Goal: Task Accomplishment & Management: Use online tool/utility

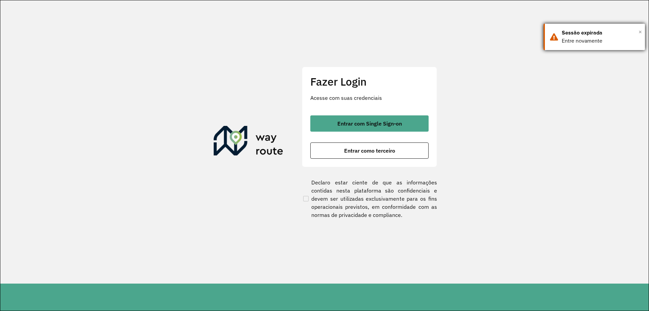
click at [641, 31] on span "×" at bounding box center [640, 32] width 3 height 10
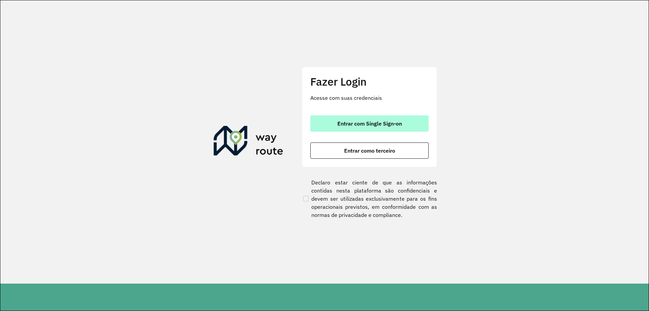
click at [418, 123] on button "Entrar com Single Sign-on" at bounding box center [370, 123] width 118 height 16
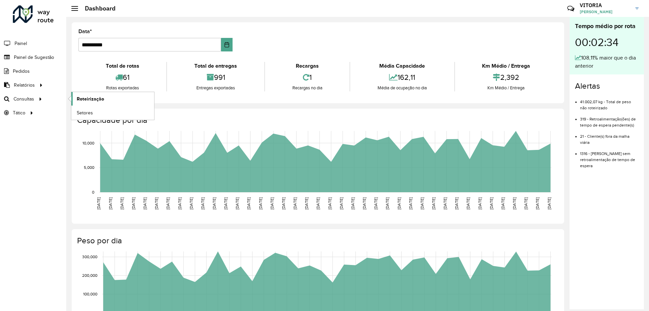
click at [83, 98] on span "Roteirização" at bounding box center [90, 98] width 27 height 7
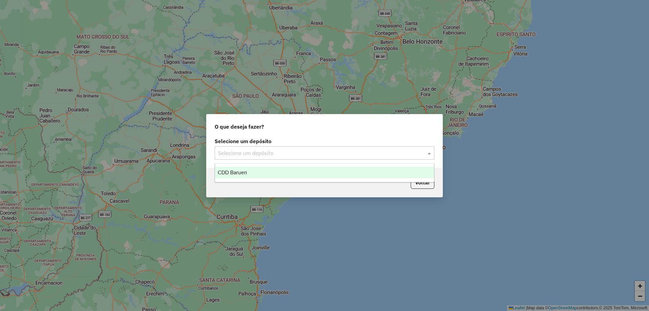
click at [281, 156] on input "text" at bounding box center [318, 153] width 200 height 8
click at [261, 173] on div "CDD Barueri" at bounding box center [324, 173] width 219 height 12
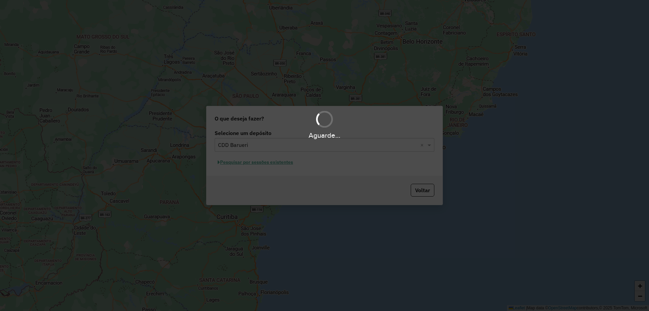
click at [253, 163] on div "Aguarde..." at bounding box center [324, 155] width 649 height 311
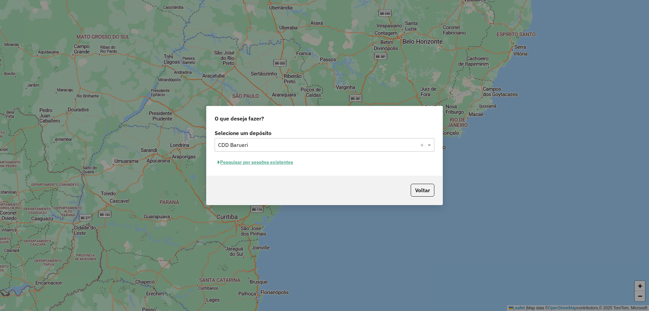
click at [280, 164] on button "Pesquisar por sessões existentes" at bounding box center [256, 162] width 82 height 10
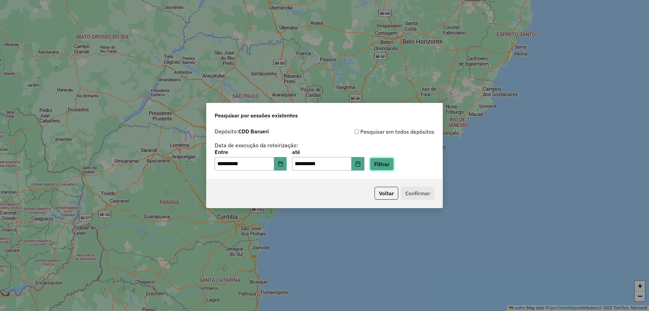
click at [394, 167] on button "Filtrar" at bounding box center [382, 164] width 24 height 13
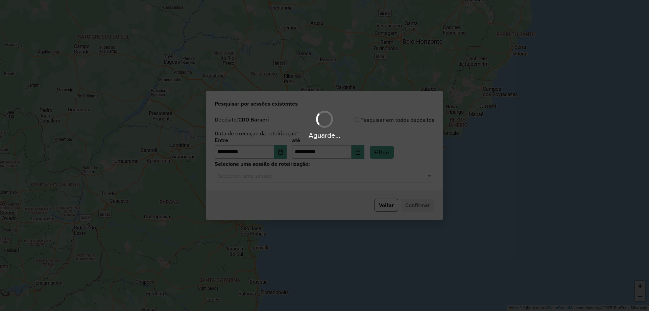
click at [258, 179] on div "Aguarde..." at bounding box center [324, 155] width 649 height 311
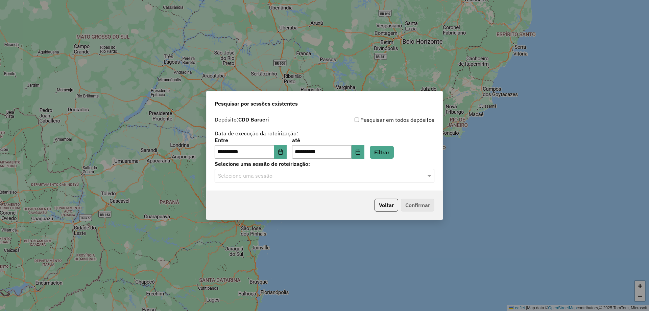
click at [262, 178] on input "text" at bounding box center [318, 176] width 200 height 8
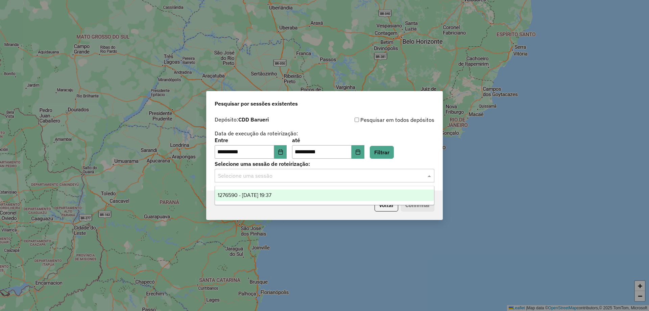
click at [259, 192] on span "1276590 - [DATE] 19:37" at bounding box center [245, 195] width 54 height 6
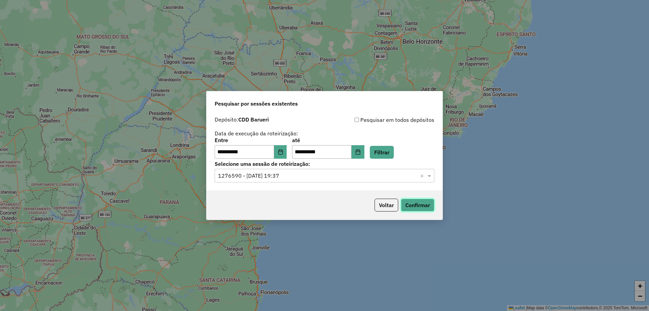
click at [418, 209] on button "Confirmar" at bounding box center [417, 205] width 33 height 13
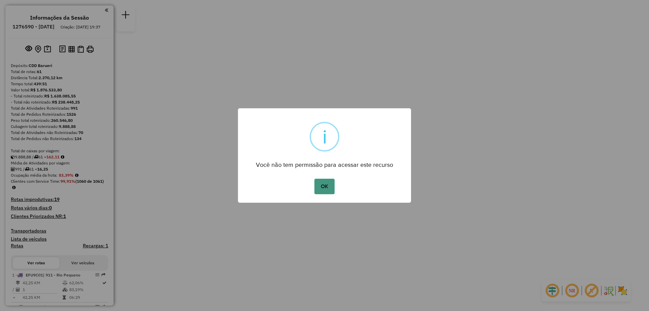
click at [315, 187] on button "OK" at bounding box center [325, 187] width 20 height 16
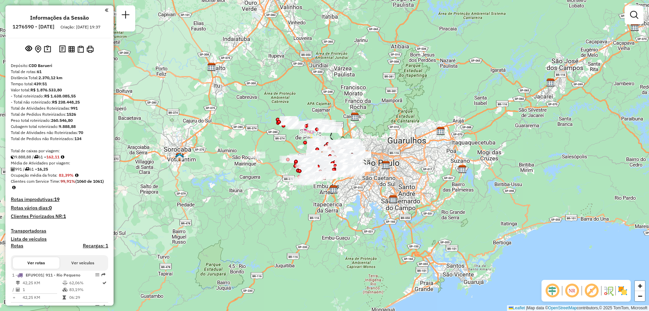
click at [571, 291] on em at bounding box center [572, 290] width 16 height 16
click at [625, 289] on img at bounding box center [623, 290] width 11 height 11
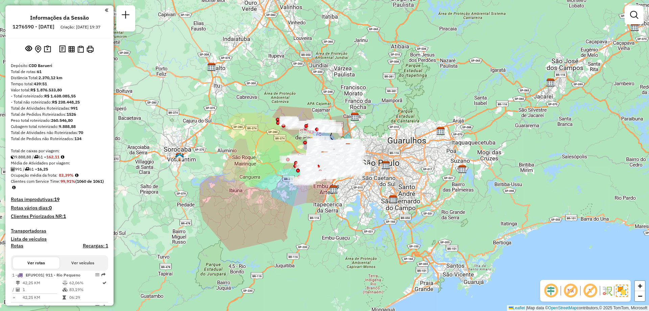
scroll to position [2407, 0]
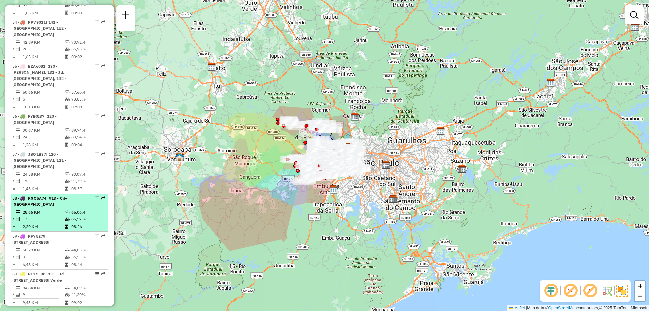
select select "**********"
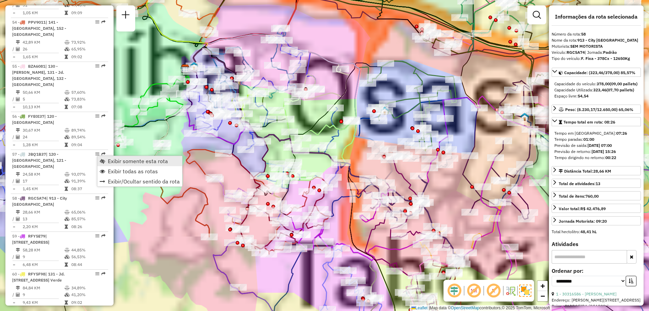
click at [115, 162] on span "Exibir somente esta rota" at bounding box center [138, 160] width 60 height 5
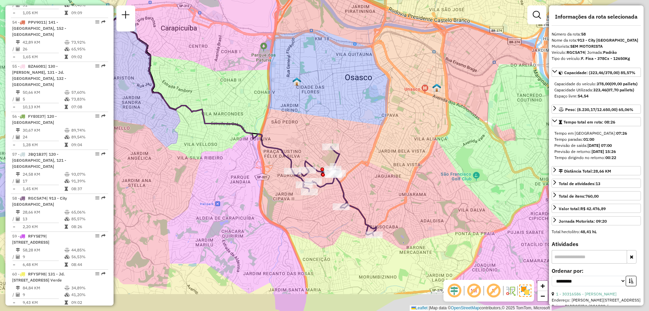
drag, startPoint x: 319, startPoint y: 162, endPoint x: 308, endPoint y: 157, distance: 11.8
click at [308, 157] on div "Janela de atendimento Grade de atendimento Capacidade Transportadoras Veículos …" at bounding box center [324, 155] width 649 height 311
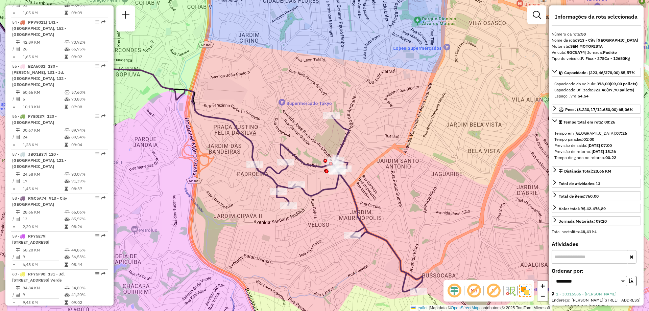
drag, startPoint x: 395, startPoint y: 165, endPoint x: 321, endPoint y: 134, distance: 80.9
click at [321, 134] on div "Rota 58 - Placa RGC5A74 30301449 - LELIAS FRANCISCO BES Janela de atendimento G…" at bounding box center [324, 155] width 649 height 311
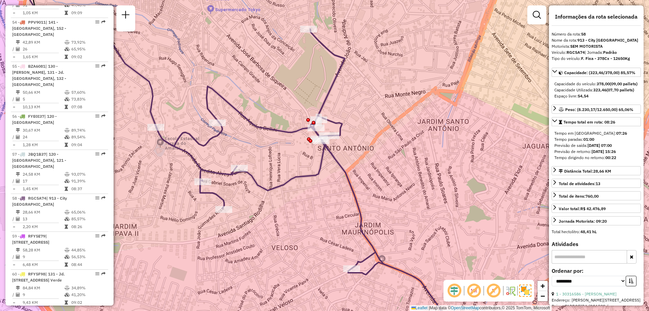
click at [394, 152] on div "Janela de atendimento Grade de atendimento Capacidade Transportadoras Veículos …" at bounding box center [324, 155] width 649 height 311
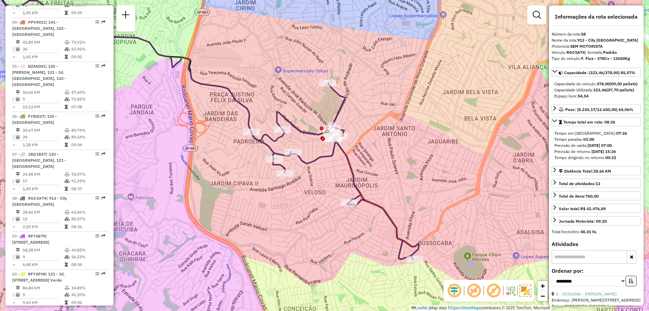
drag, startPoint x: 411, startPoint y: 157, endPoint x: 386, endPoint y: 149, distance: 26.4
click at [386, 149] on div "Janela de atendimento Grade de atendimento Capacidade Transportadoras Veículos …" at bounding box center [324, 155] width 649 height 311
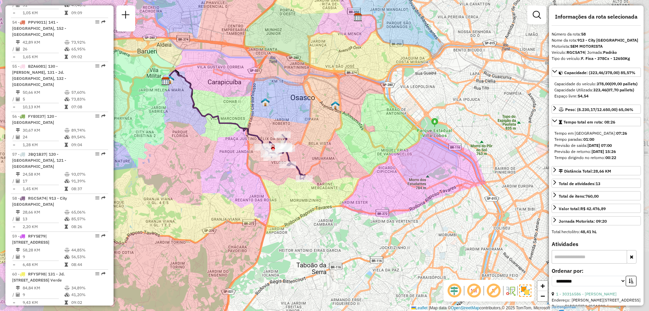
drag, startPoint x: 363, startPoint y: 141, endPoint x: 318, endPoint y: 137, distance: 45.2
click at [318, 137] on div "Janela de atendimento Grade de atendimento Capacidade Transportadoras Veículos …" at bounding box center [324, 155] width 649 height 311
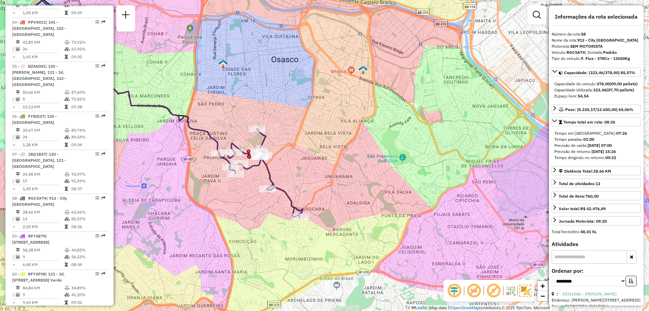
drag, startPoint x: 316, startPoint y: 138, endPoint x: 300, endPoint y: 135, distance: 16.6
click at [300, 135] on div "Janela de atendimento Grade de atendimento Capacidade Transportadoras Veículos …" at bounding box center [324, 155] width 649 height 311
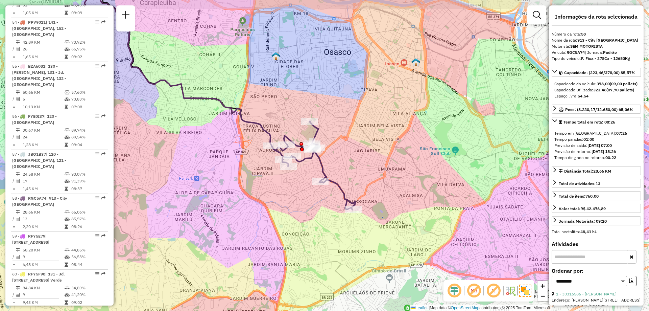
drag, startPoint x: 374, startPoint y: 142, endPoint x: 364, endPoint y: 169, distance: 28.8
click at [364, 169] on div "Janela de atendimento Grade de atendimento Capacidade Transportadoras Veículos …" at bounding box center [324, 155] width 649 height 311
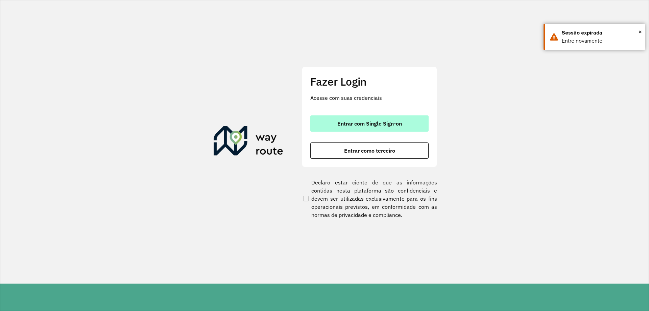
click at [379, 125] on span "Entrar com Single Sign-on" at bounding box center [370, 123] width 65 height 5
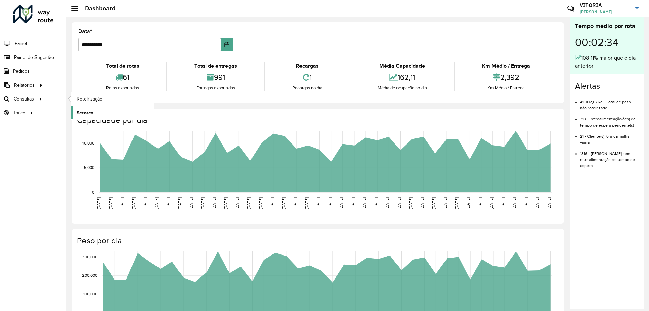
click at [86, 111] on span "Setores" at bounding box center [85, 112] width 17 height 7
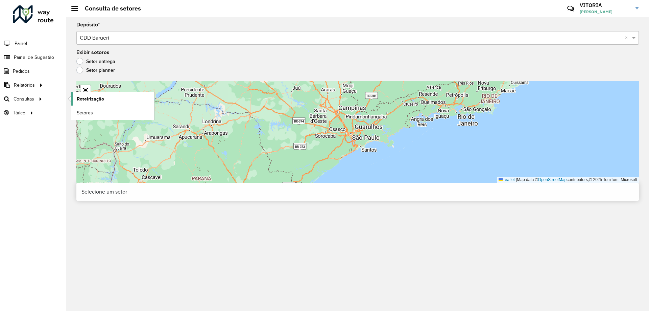
click at [72, 98] on link "Roteirização" at bounding box center [112, 99] width 83 height 14
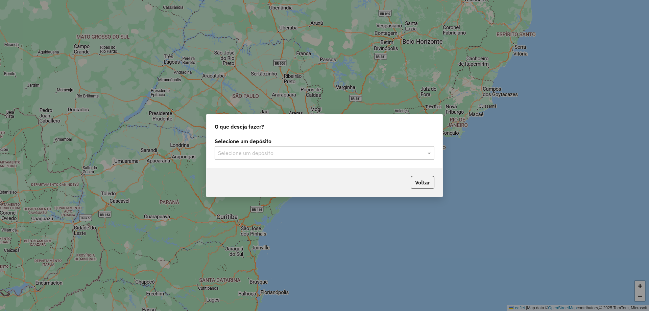
click at [268, 150] on input "text" at bounding box center [318, 153] width 200 height 8
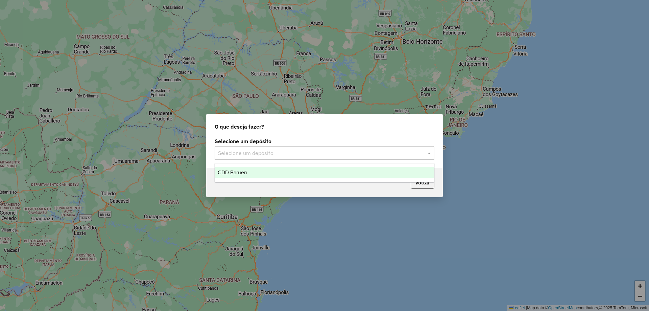
click at [255, 169] on div "CDD Barueri" at bounding box center [324, 173] width 219 height 12
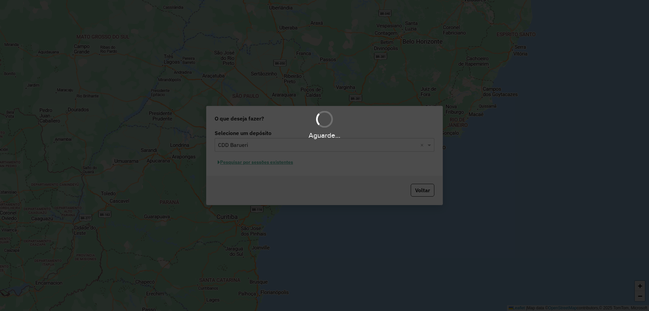
click at [274, 162] on div "Aguarde..." at bounding box center [324, 155] width 649 height 311
click at [276, 164] on div "Aguarde..." at bounding box center [324, 155] width 649 height 311
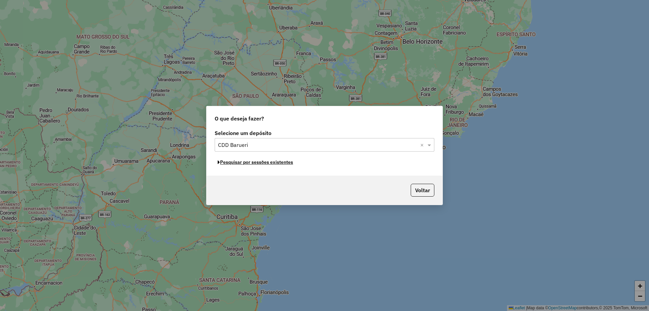
click at [277, 163] on button "Pesquisar por sessões existentes" at bounding box center [256, 162] width 82 height 10
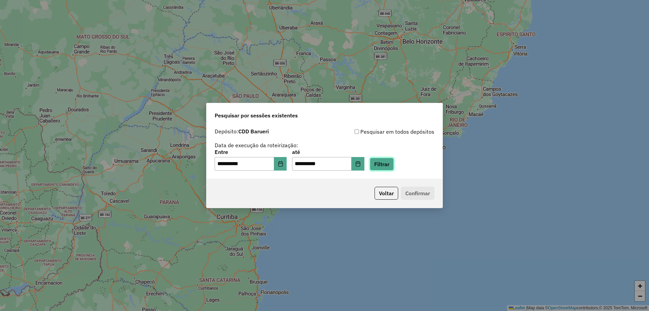
click at [394, 169] on button "Filtrar" at bounding box center [382, 164] width 24 height 13
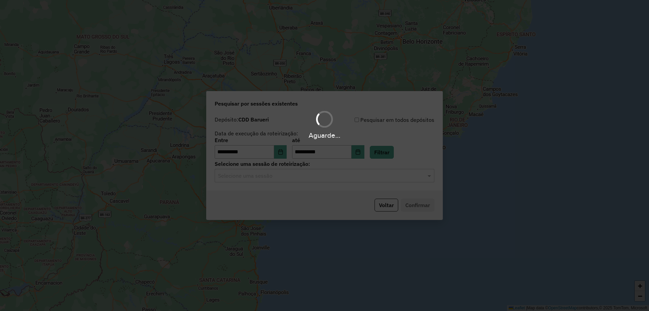
click at [304, 177] on input "text" at bounding box center [318, 176] width 200 height 8
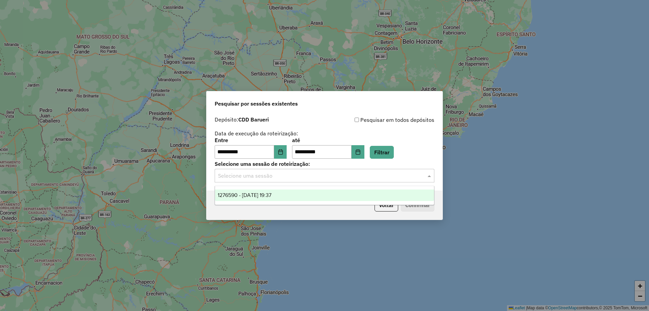
click at [264, 210] on div "Voltar Confirmar" at bounding box center [325, 204] width 236 height 29
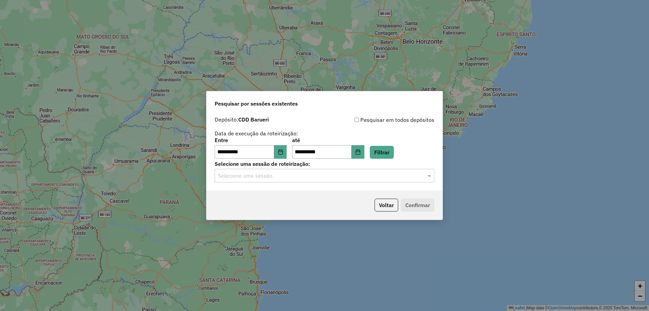
click at [269, 195] on div "Voltar Confirmar" at bounding box center [325, 204] width 236 height 29
click at [281, 180] on div "Selecione uma sessão" at bounding box center [325, 176] width 220 height 14
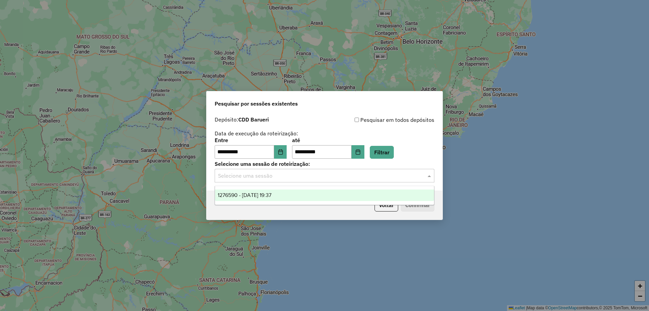
drag, startPoint x: 271, startPoint y: 201, endPoint x: 273, endPoint y: 199, distance: 3.8
click at [271, 201] on ng-dropdown-panel "1276590 - 16/09/2025 19:37" at bounding box center [325, 195] width 220 height 19
click at [272, 195] on span "1276590 - 16/09/2025 19:37" at bounding box center [245, 195] width 54 height 6
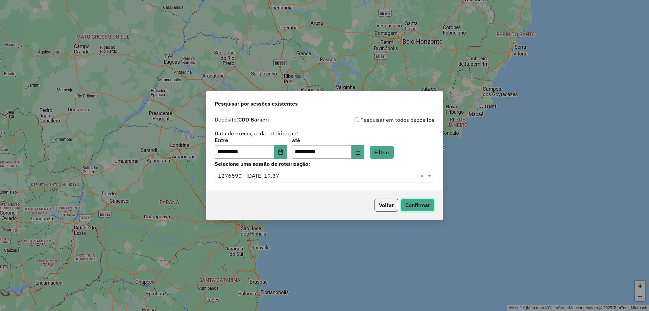
click at [417, 206] on button "Confirmar" at bounding box center [417, 205] width 33 height 13
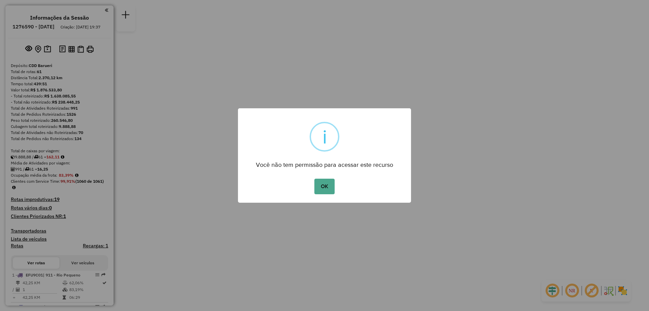
click at [329, 185] on button "OK" at bounding box center [325, 187] width 20 height 16
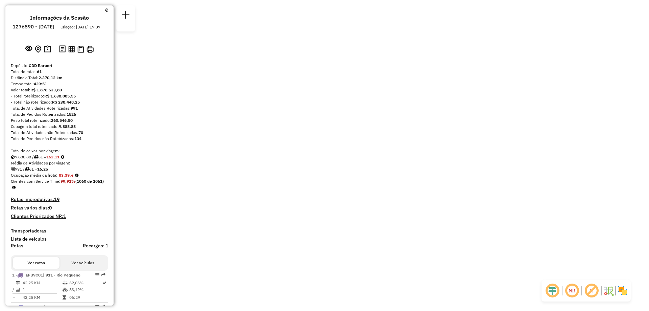
click at [573, 292] on em at bounding box center [572, 290] width 16 height 16
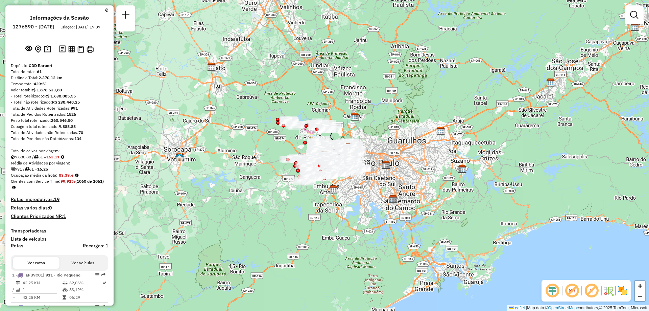
click at [624, 291] on img at bounding box center [623, 290] width 11 height 11
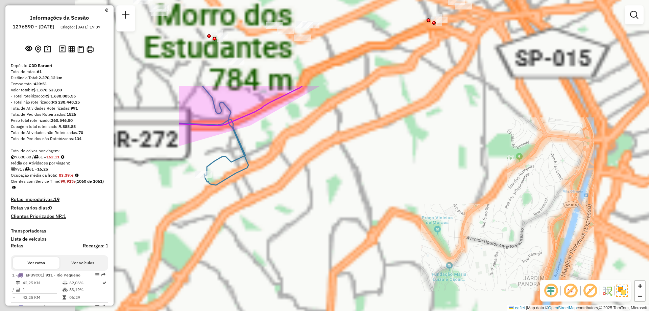
drag, startPoint x: 269, startPoint y: 139, endPoint x: 554, endPoint y: 273, distance: 315.4
click at [539, 269] on div "Janela de atendimento Grade de atendimento Capacidade Transportadoras Veículos …" at bounding box center [324, 155] width 649 height 311
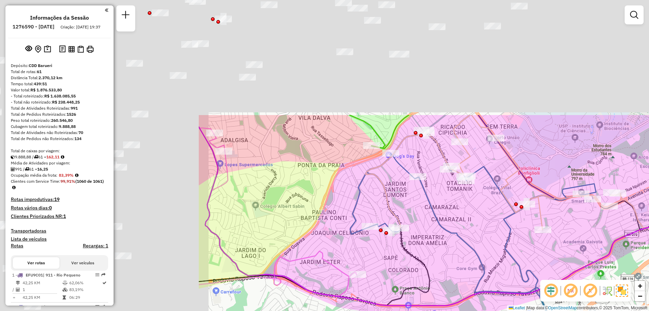
drag, startPoint x: 242, startPoint y: 101, endPoint x: 523, endPoint y: 251, distance: 318.5
click at [536, 255] on icon at bounding box center [473, 234] width 246 height 238
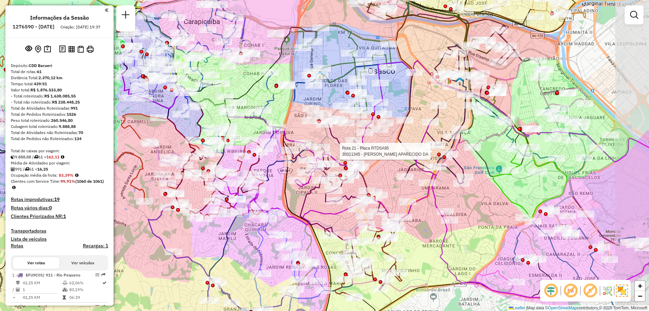
drag, startPoint x: 371, startPoint y: 179, endPoint x: 333, endPoint y: 169, distance: 39.6
click at [332, 169] on icon at bounding box center [226, 90] width 212 height 157
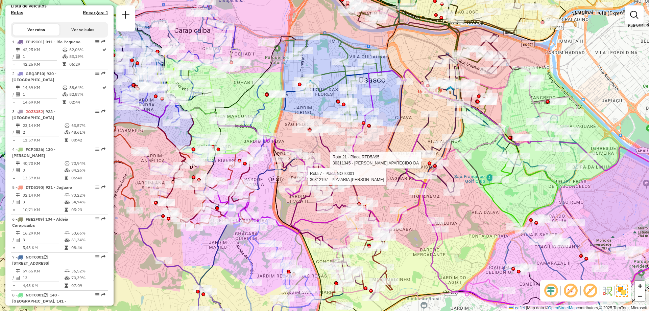
scroll to position [1714, 0]
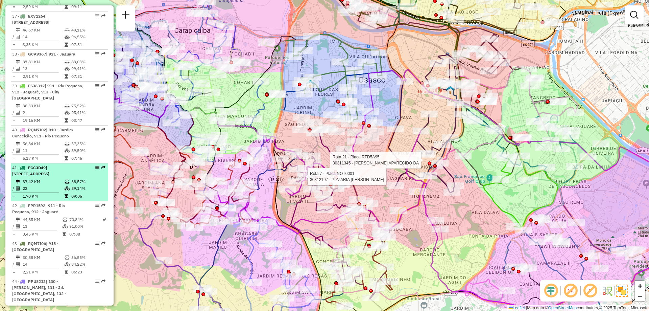
select select "**********"
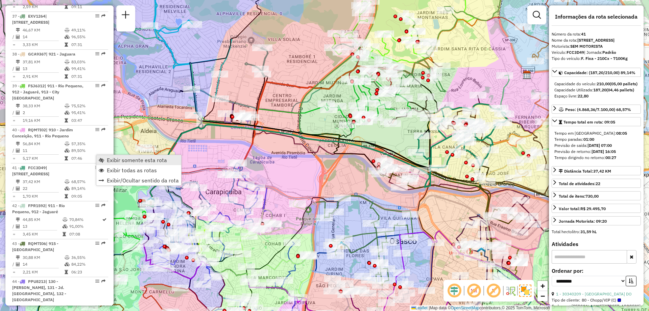
click at [107, 160] on span "Exibir somente esta rota" at bounding box center [137, 159] width 60 height 5
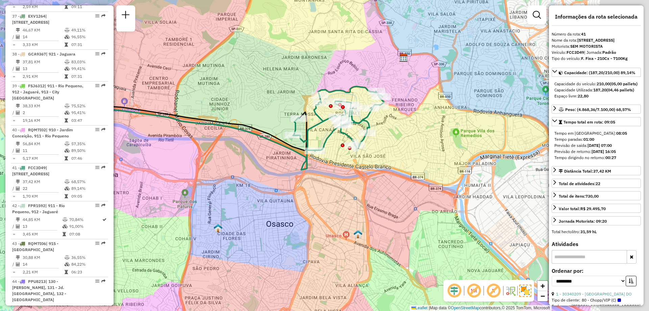
drag, startPoint x: 512, startPoint y: 148, endPoint x: 388, endPoint y: 131, distance: 124.7
click at [388, 131] on div "Janela de atendimento Grade de atendimento Capacidade Transportadoras Veículos …" at bounding box center [324, 155] width 649 height 311
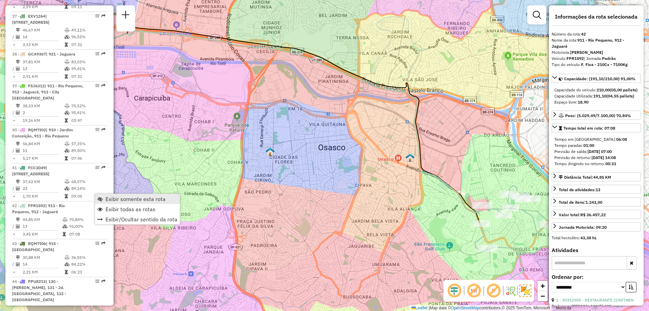
click at [109, 199] on span "Exibir somente esta rota" at bounding box center [136, 198] width 60 height 5
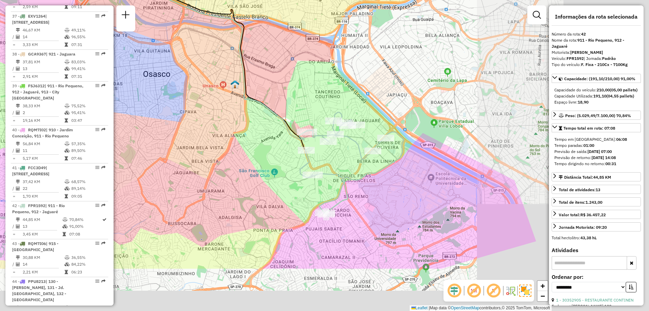
drag, startPoint x: 450, startPoint y: 189, endPoint x: 273, endPoint y: 90, distance: 202.6
click at [270, 114] on icon at bounding box center [101, 48] width 412 height 182
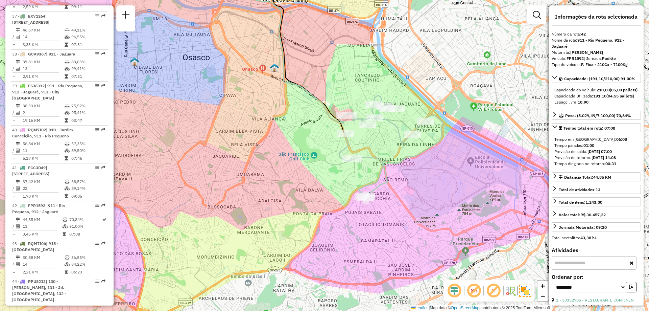
drag, startPoint x: 221, startPoint y: 150, endPoint x: 401, endPoint y: 133, distance: 180.0
click at [401, 133] on div "Janela de atendimento Grade de atendimento Capacidade Transportadoras Veículos …" at bounding box center [324, 155] width 649 height 311
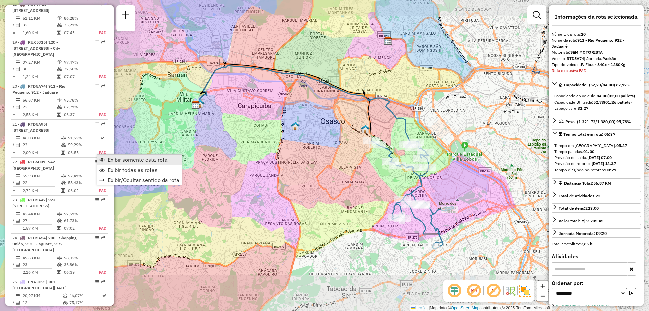
scroll to position [1022, 0]
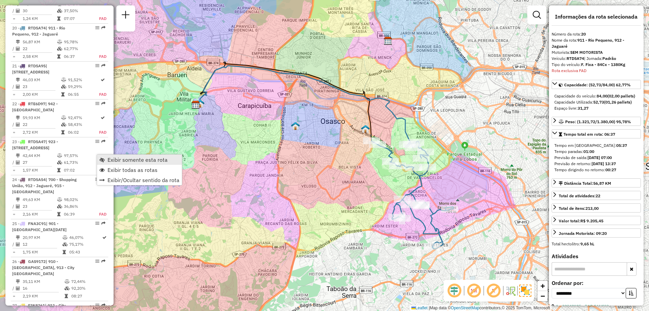
click at [112, 160] on span "Exibir somente esta rota" at bounding box center [138, 159] width 60 height 5
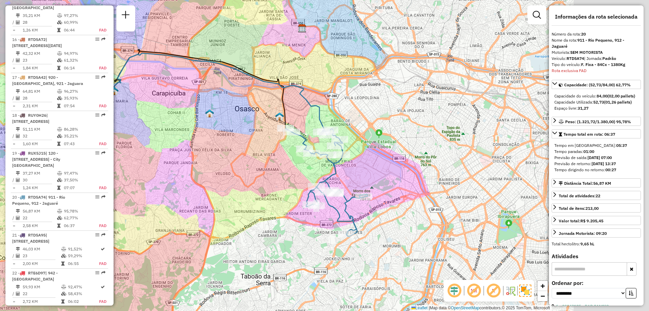
drag, startPoint x: 384, startPoint y: 194, endPoint x: 286, endPoint y: 180, distance: 98.8
click at [286, 180] on div "Janela de atendimento Grade de atendimento Capacidade Transportadoras Veículos …" at bounding box center [324, 155] width 649 height 311
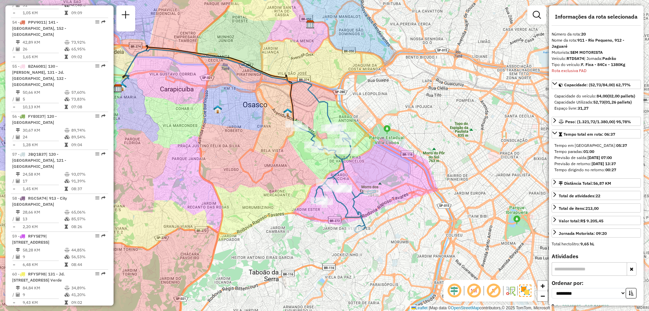
scroll to position [195, 0]
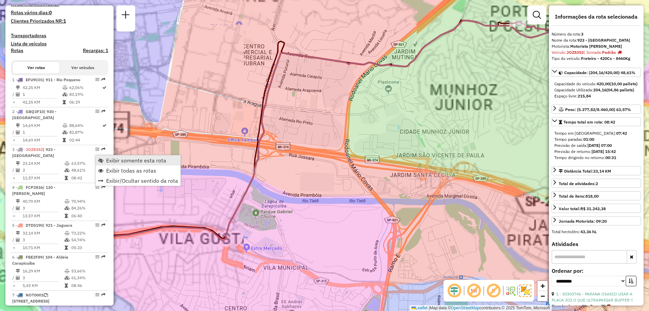
click at [128, 160] on span "Exibir somente esta rota" at bounding box center [136, 160] width 60 height 5
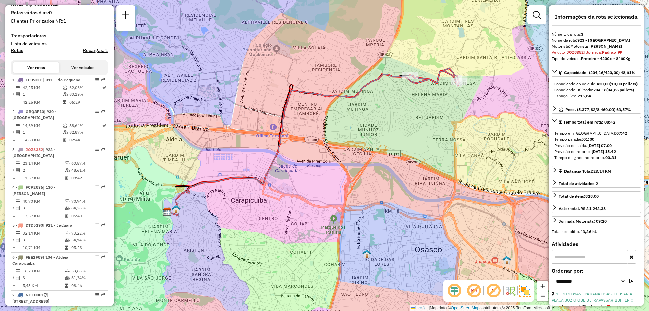
drag, startPoint x: 420, startPoint y: 108, endPoint x: 321, endPoint y: 115, distance: 99.0
click at [321, 115] on div "Janela de atendimento Grade de atendimento Capacidade Transportadoras Veículos …" at bounding box center [324, 155] width 649 height 311
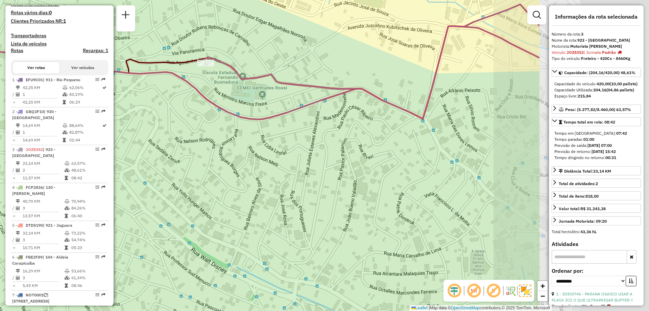
drag, startPoint x: 410, startPoint y: 92, endPoint x: 235, endPoint y: 93, distance: 174.5
click at [235, 93] on div "Janela de atendimento Grade de atendimento Capacidade Transportadoras Veículos …" at bounding box center [324, 155] width 649 height 311
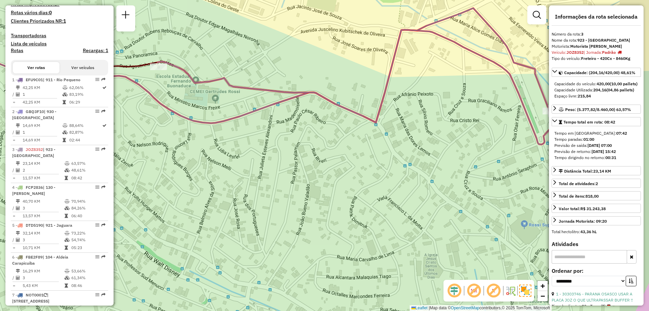
drag, startPoint x: 343, startPoint y: 86, endPoint x: 289, endPoint y: 94, distance: 54.3
click at [289, 94] on icon at bounding box center [354, 65] width 392 height 114
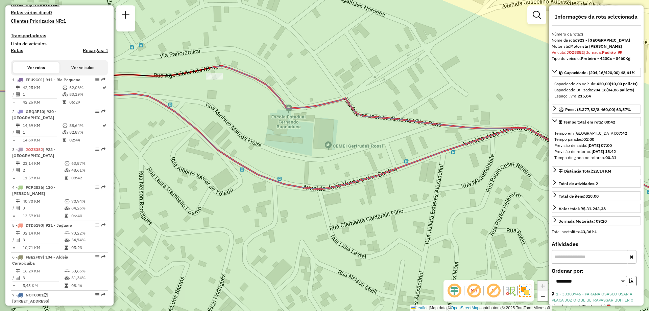
drag, startPoint x: 212, startPoint y: 101, endPoint x: 260, endPoint y: 107, distance: 47.7
click at [260, 107] on div "Janela de atendimento Grade de atendimento Capacidade Transportadoras Veículos …" at bounding box center [324, 155] width 649 height 311
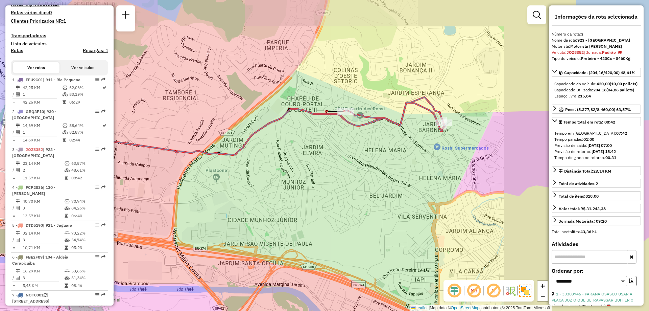
drag, startPoint x: 441, startPoint y: 121, endPoint x: 382, endPoint y: 140, distance: 61.8
click at [382, 140] on div "Janela de atendimento Grade de atendimento Capacidade Transportadoras Veículos …" at bounding box center [324, 155] width 649 height 311
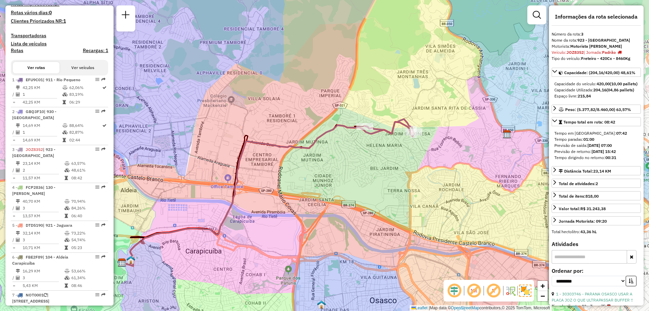
click at [278, 145] on icon at bounding box center [268, 194] width 293 height 144
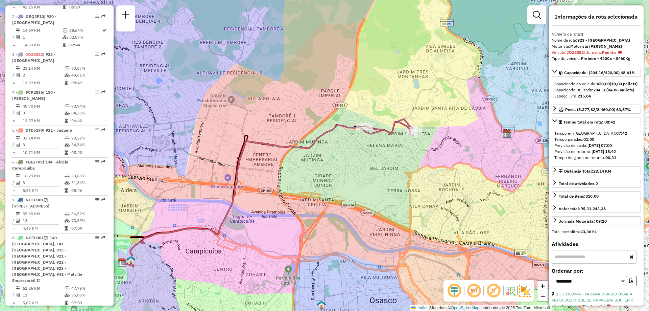
scroll to position [341, 0]
